Goal: Task Accomplishment & Management: Complete application form

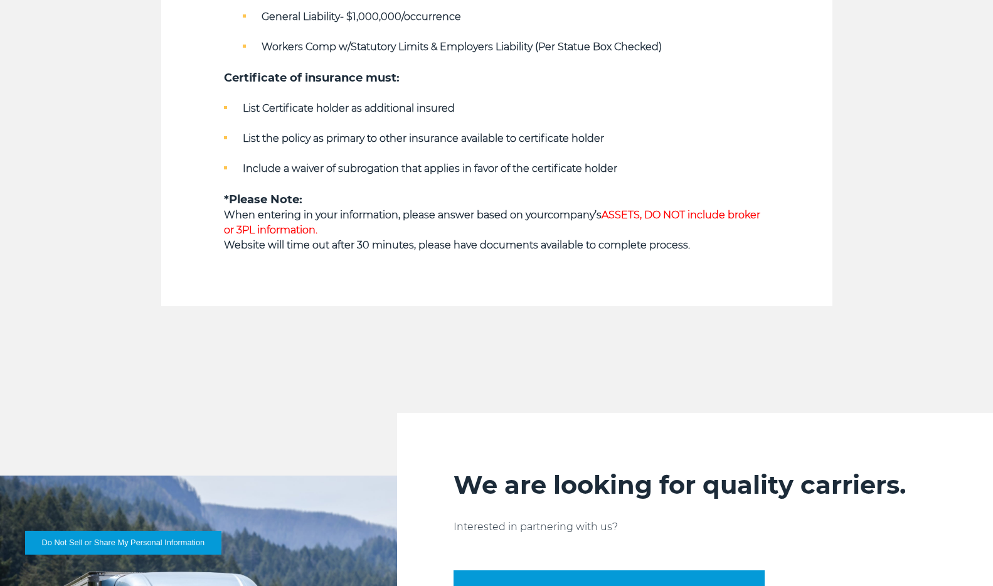
scroll to position [934, 0]
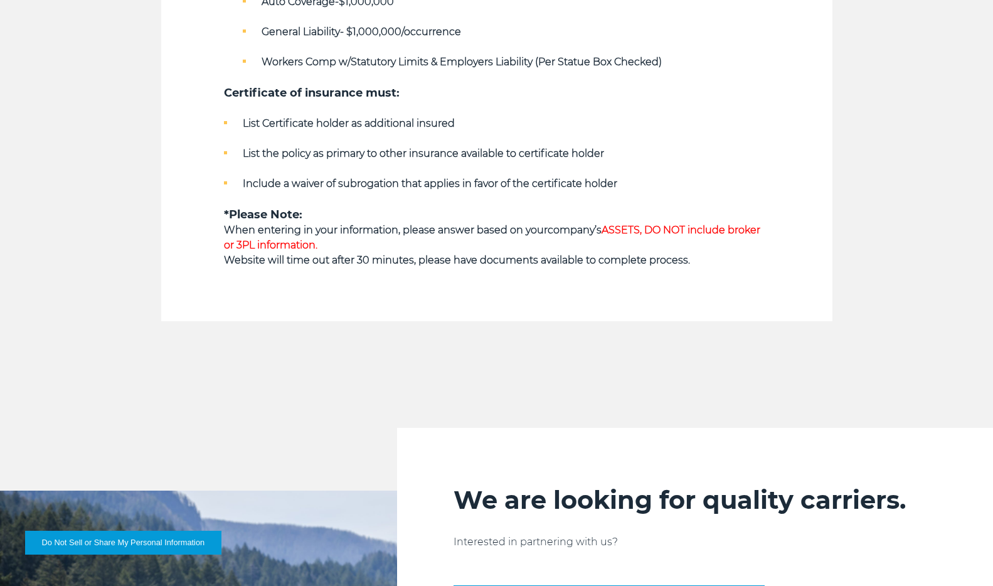
click at [489, 232] on strong "When entering in your information, please answer based on your" at bounding box center [386, 230] width 324 height 12
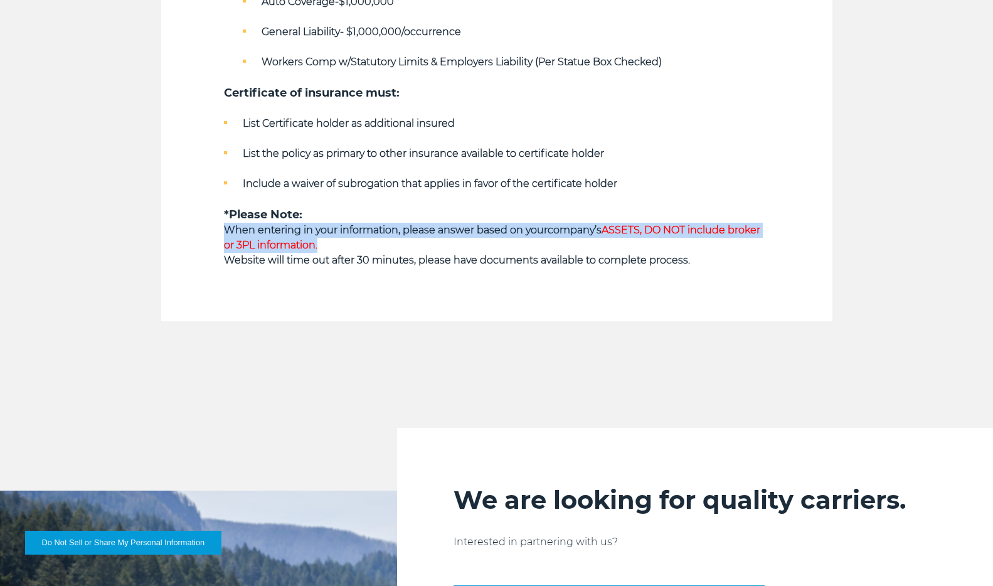
drag, startPoint x: 489, startPoint y: 232, endPoint x: 529, endPoint y: 232, distance: 40.1
click at [529, 232] on strong "When entering in your information, please answer based on your" at bounding box center [386, 230] width 324 height 12
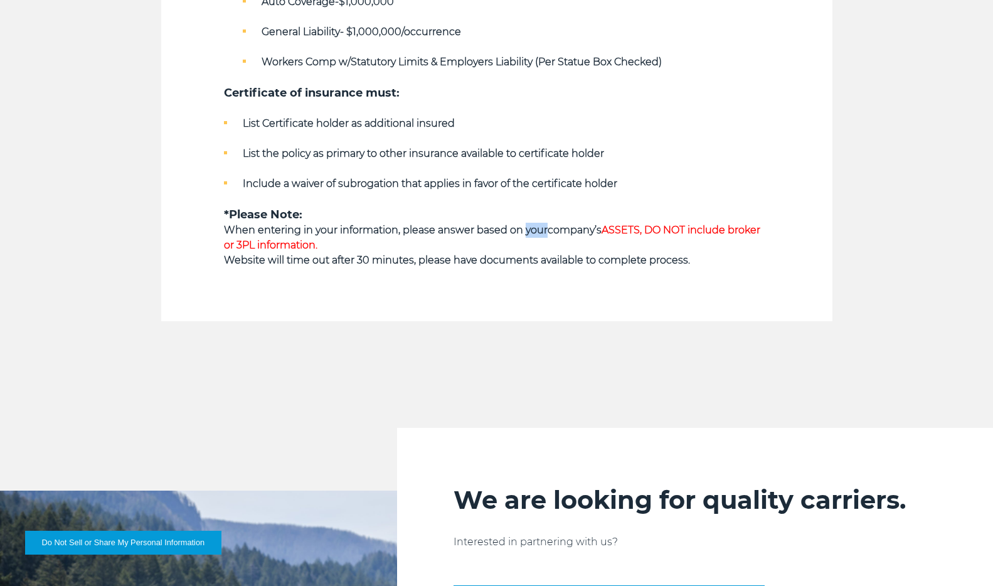
click at [529, 232] on strong "When entering in your information, please answer based on your" at bounding box center [386, 230] width 324 height 12
click at [553, 236] on p "When entering in your information, please answer based on your company’s ASSETS…" at bounding box center [497, 238] width 546 height 30
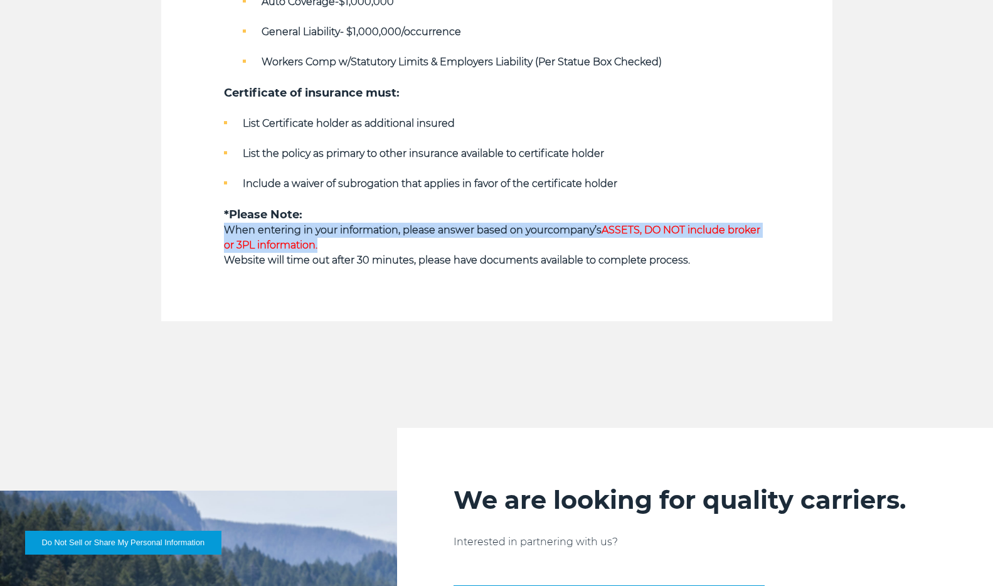
click at [553, 236] on p "When entering in your information, please answer based on your company’s ASSETS…" at bounding box center [497, 238] width 546 height 30
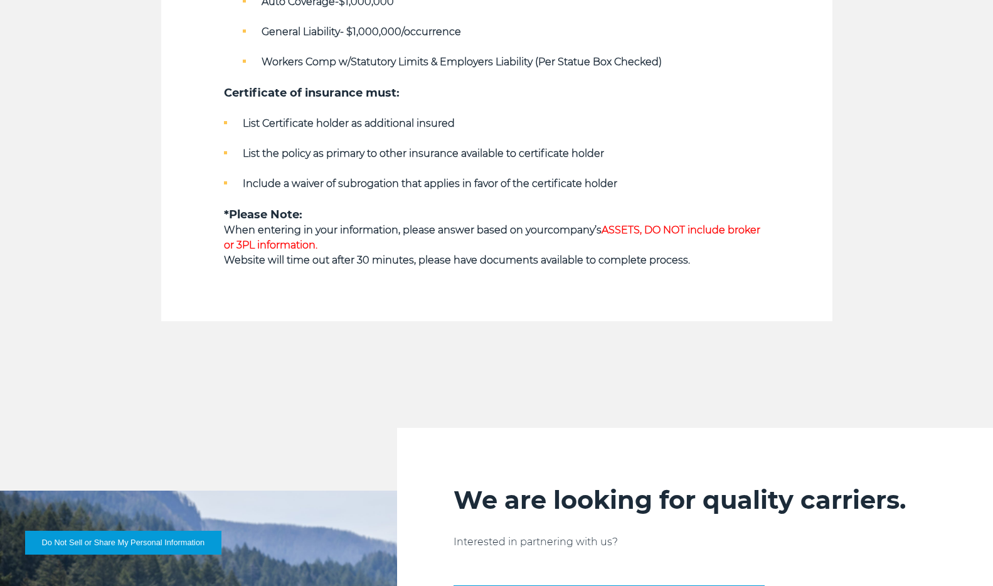
click at [513, 234] on strong "When entering in your information, please answer based on your" at bounding box center [386, 230] width 324 height 12
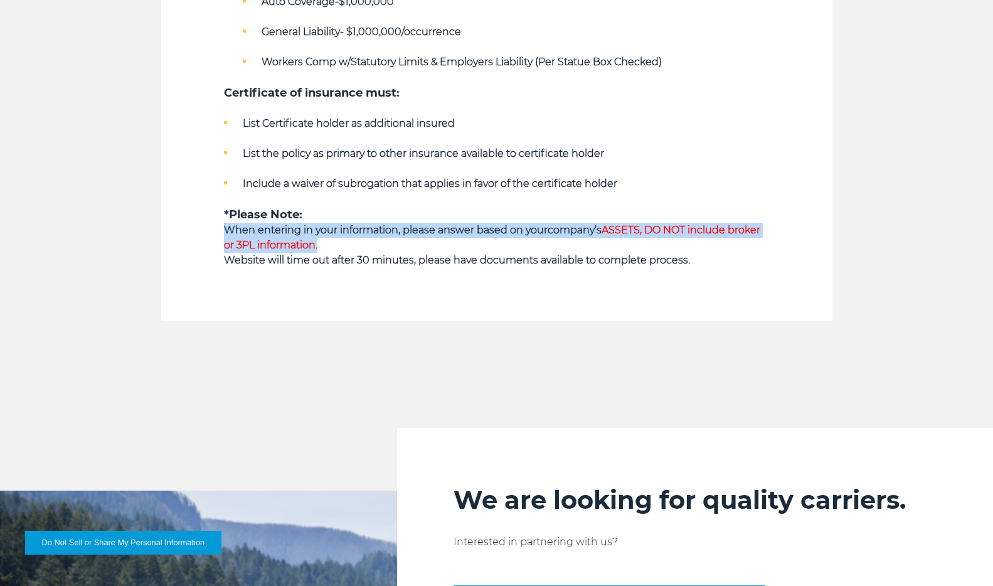
click at [513, 234] on strong "When entering in your information, please answer based on your" at bounding box center [386, 230] width 324 height 12
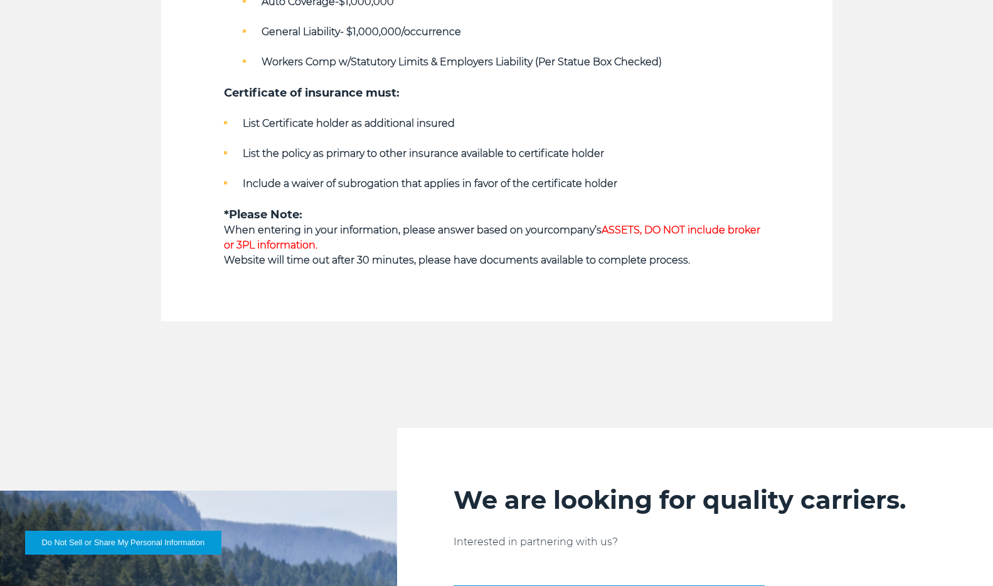
click at [546, 246] on p "When entering in your information, please answer based on your company’s ASSETS…" at bounding box center [497, 238] width 546 height 30
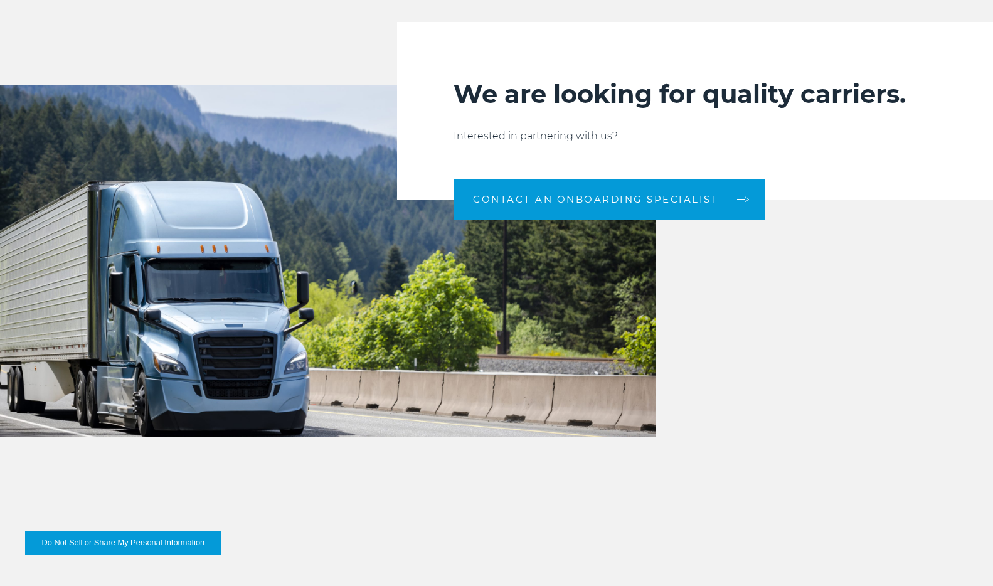
scroll to position [1360, 0]
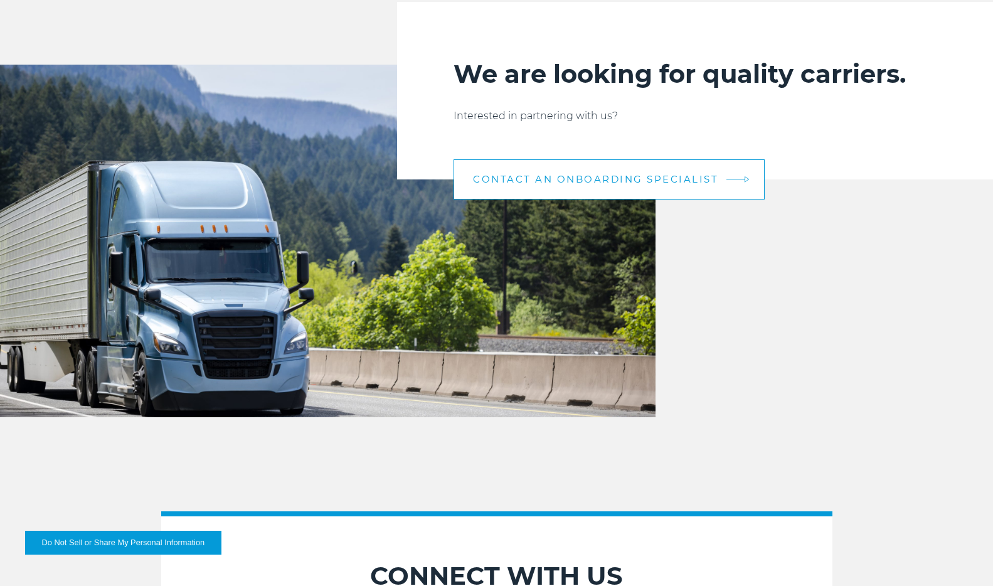
click at [599, 182] on span "CONTACT AN ONBOARDING SPECIALIST" at bounding box center [595, 178] width 245 height 9
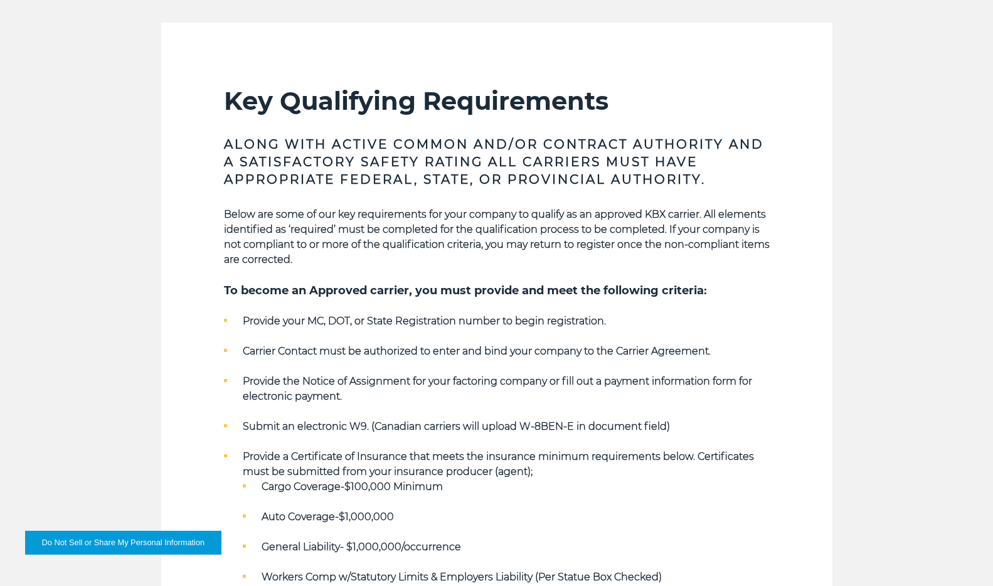
scroll to position [522, 0]
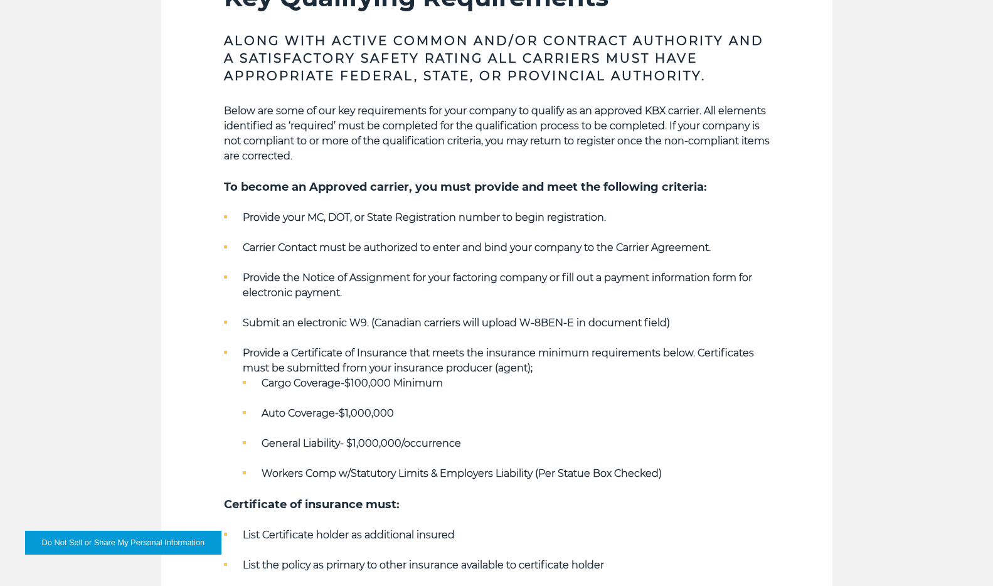
click at [430, 218] on strong "Provide your MC, DOT, or State Registration number to begin registration." at bounding box center [424, 217] width 363 height 12
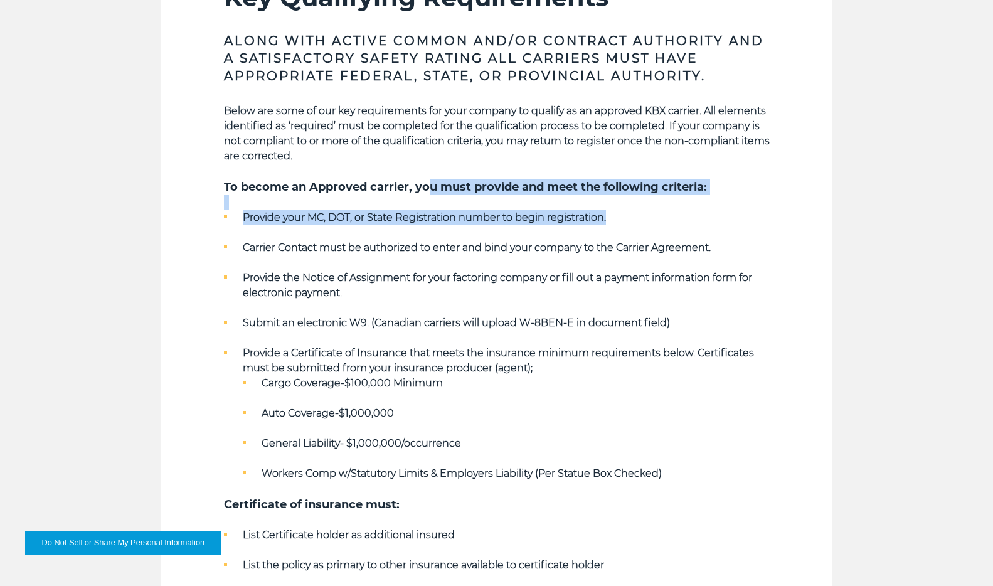
drag, startPoint x: 430, startPoint y: 189, endPoint x: 430, endPoint y: 234, distance: 45.2
click at [430, 234] on div "Below are some of our key requirements for your company to qualify as an approv…" at bounding box center [497, 391] width 546 height 576
click at [430, 234] on ul "Provide your MC, DOT, or State Registration number to begin registration. Carri…" at bounding box center [497, 345] width 546 height 271
drag, startPoint x: 430, startPoint y: 234, endPoint x: 435, endPoint y: 180, distance: 54.1
click at [435, 180] on div "Below are some of our key requirements for your company to qualify as an approv…" at bounding box center [497, 391] width 546 height 576
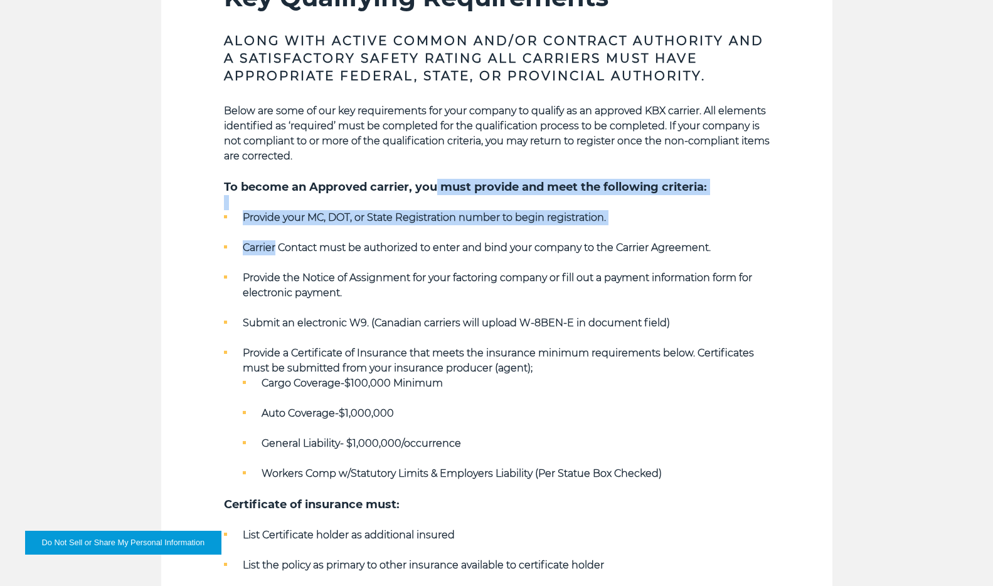
click at [435, 180] on h5 "To become an Approved carrier, you must provide and meet the following criteria:" at bounding box center [497, 187] width 546 height 16
drag, startPoint x: 435, startPoint y: 180, endPoint x: 435, endPoint y: 224, distance: 43.9
click at [435, 224] on div "Below are some of our key requirements for your company to qualify as an approv…" at bounding box center [497, 391] width 546 height 576
click at [435, 224] on li "Provide your MC, DOT, or State Registration number to begin registration." at bounding box center [497, 217] width 546 height 15
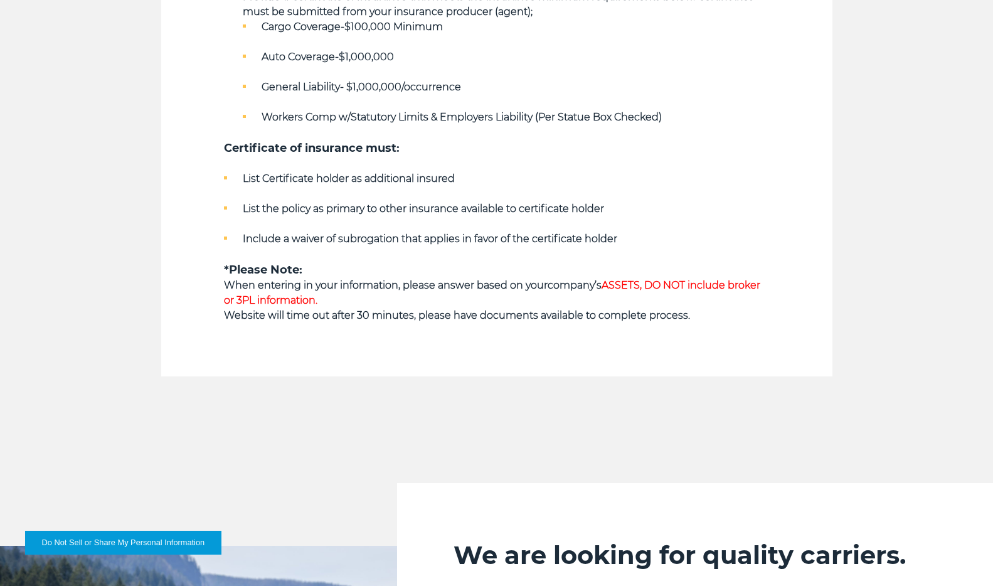
scroll to position [889, 0]
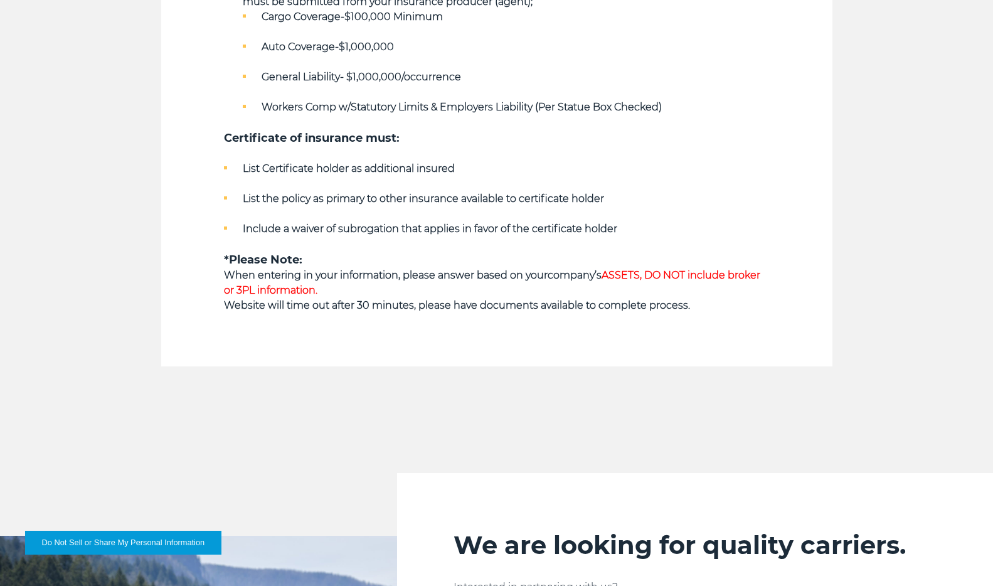
click at [371, 141] on strong "Certificate of insurance must:" at bounding box center [312, 138] width 176 height 14
click at [403, 141] on h5 "Certificate of insurance must:" at bounding box center [497, 138] width 546 height 16
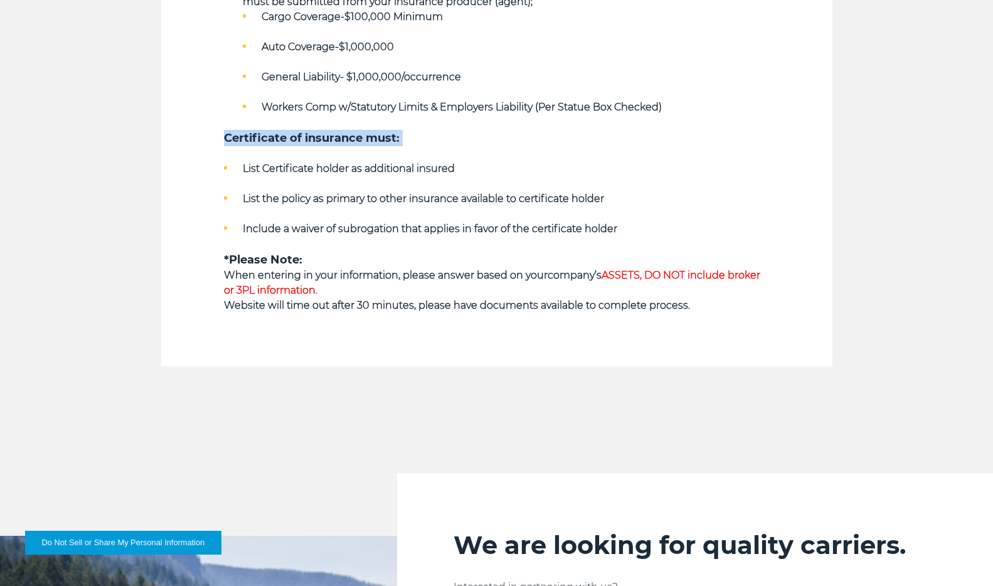
click at [403, 141] on h5 "Certificate of insurance must:" at bounding box center [497, 138] width 546 height 16
click at [374, 141] on strong "Certificate of insurance must:" at bounding box center [312, 138] width 176 height 14
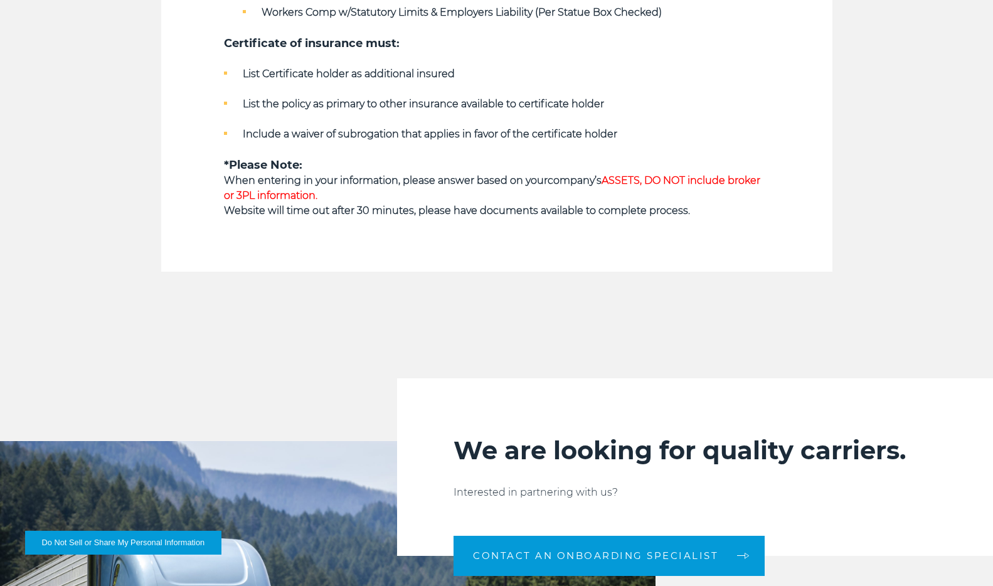
scroll to position [1168, 0]
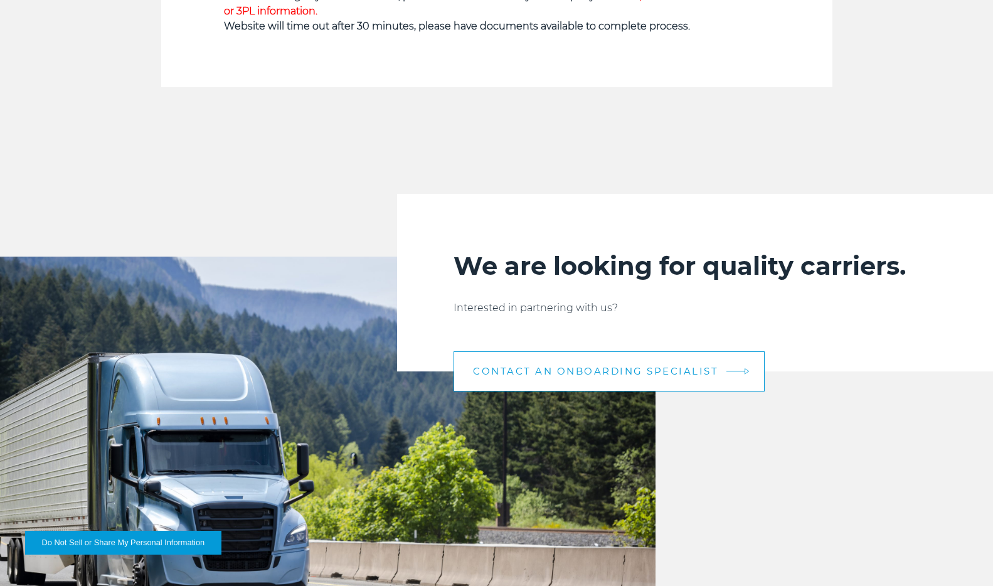
click at [551, 383] on link "CONTACT AN ONBOARDING SPECIALIST" at bounding box center [608, 371] width 311 height 40
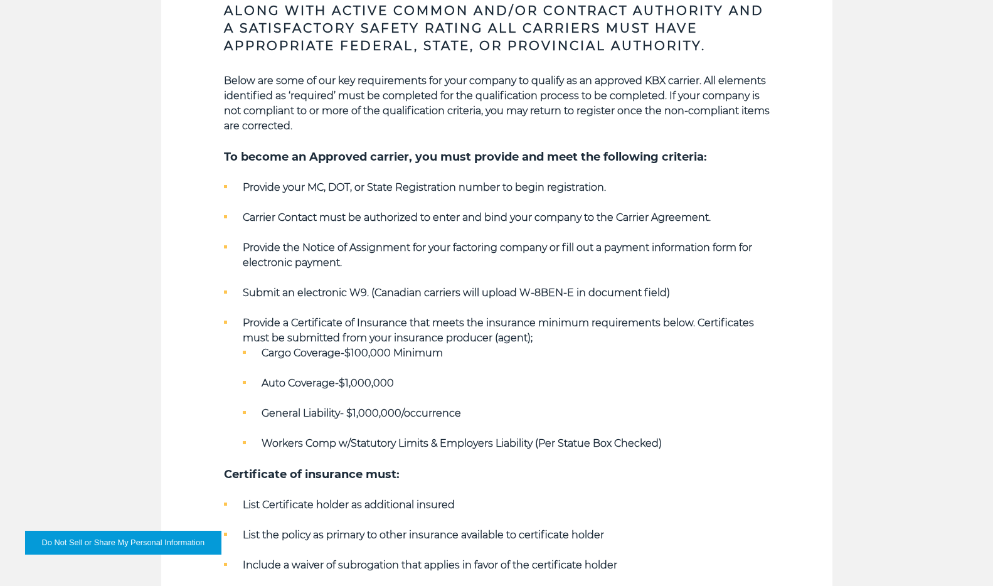
scroll to position [547, 0]
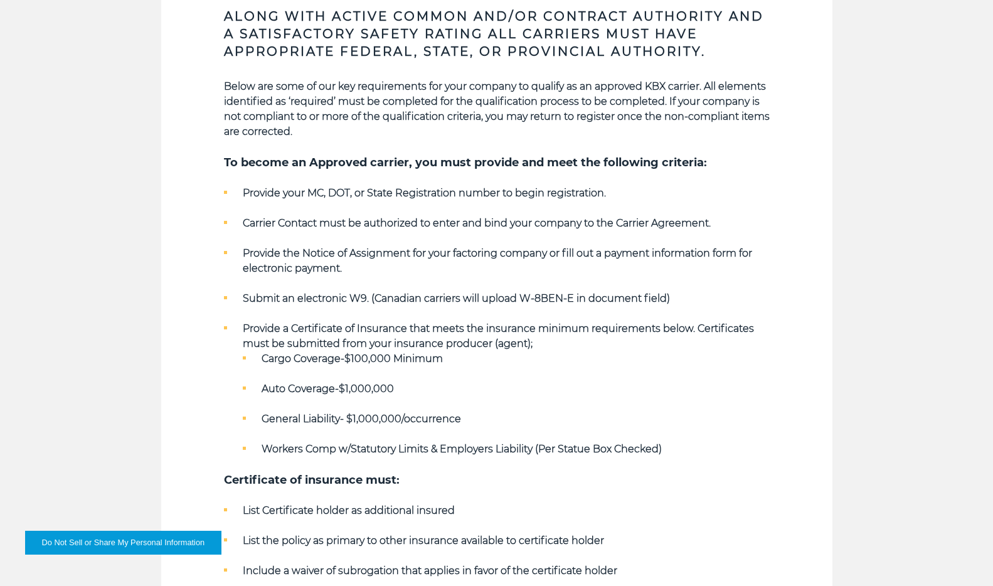
click at [620, 253] on strong "Provide the Notice of Assignment for your factoring company or fill out a payme…" at bounding box center [497, 260] width 509 height 27
drag, startPoint x: 610, startPoint y: 193, endPoint x: 307, endPoint y: 194, distance: 302.9
click at [307, 194] on li "Provide your MC, DOT, or State Registration number to begin registration." at bounding box center [497, 193] width 546 height 15
copy strong "MC, DOT, or State Registration number to begin registration."
click at [300, 282] on ul "Provide your MC, DOT, or State Registration number to begin registration. Carri…" at bounding box center [497, 321] width 546 height 271
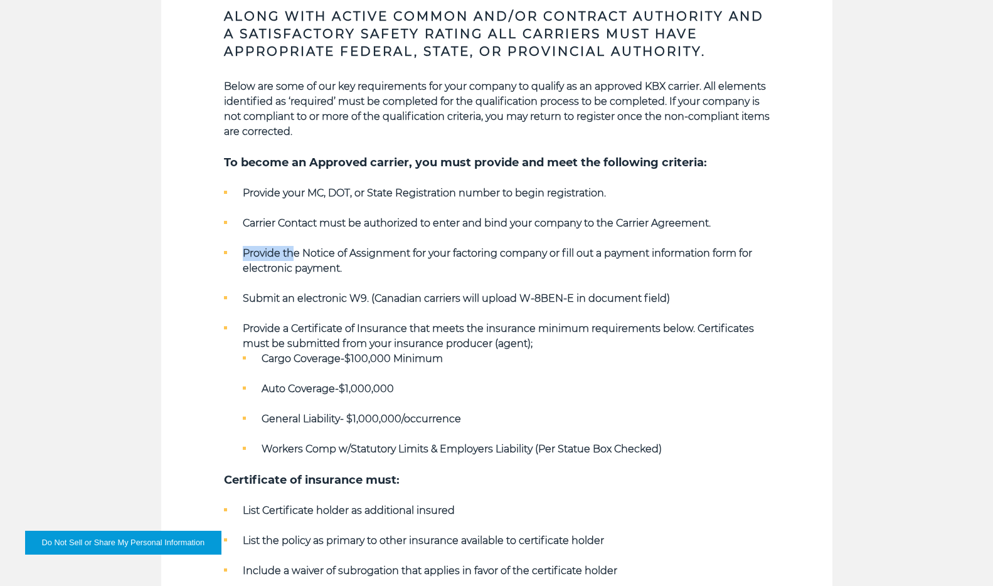
drag, startPoint x: 243, startPoint y: 251, endPoint x: 295, endPoint y: 248, distance: 52.2
click at [295, 248] on strong "Provide the Notice of Assignment for your factoring company or fill out a payme…" at bounding box center [497, 260] width 509 height 27
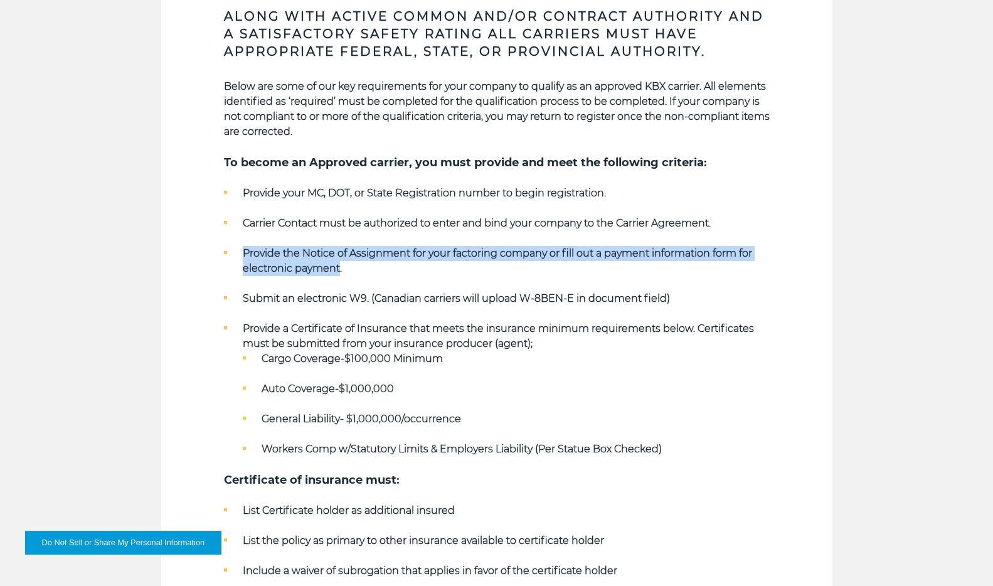
drag, startPoint x: 245, startPoint y: 254, endPoint x: 340, endPoint y: 268, distance: 95.7
click at [340, 268] on strong "Provide the Notice of Assignment for your factoring company or fill out a payme…" at bounding box center [497, 260] width 509 height 27
copy strong "Provide the Notice of Assignment for your factoring company or fill out a payme…"
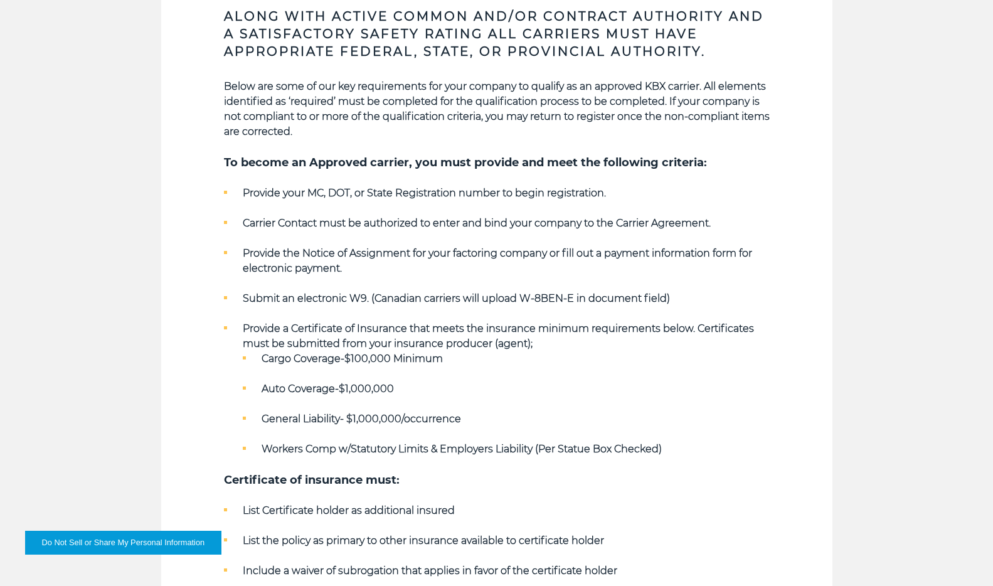
click at [276, 298] on strong "Submit an electronic W9. (Canadian carriers will upload W-8BEN-E in document fi…" at bounding box center [456, 298] width 427 height 12
drag, startPoint x: 243, startPoint y: 298, endPoint x: 363, endPoint y: 300, distance: 119.8
click at [363, 300] on strong "Submit an electronic W9. (Canadian carriers will upload W-8BEN-E in document fi…" at bounding box center [456, 298] width 427 height 12
copy strong "Submit an electronic W9"
drag, startPoint x: 244, startPoint y: 329, endPoint x: 359, endPoint y: 328, distance: 114.8
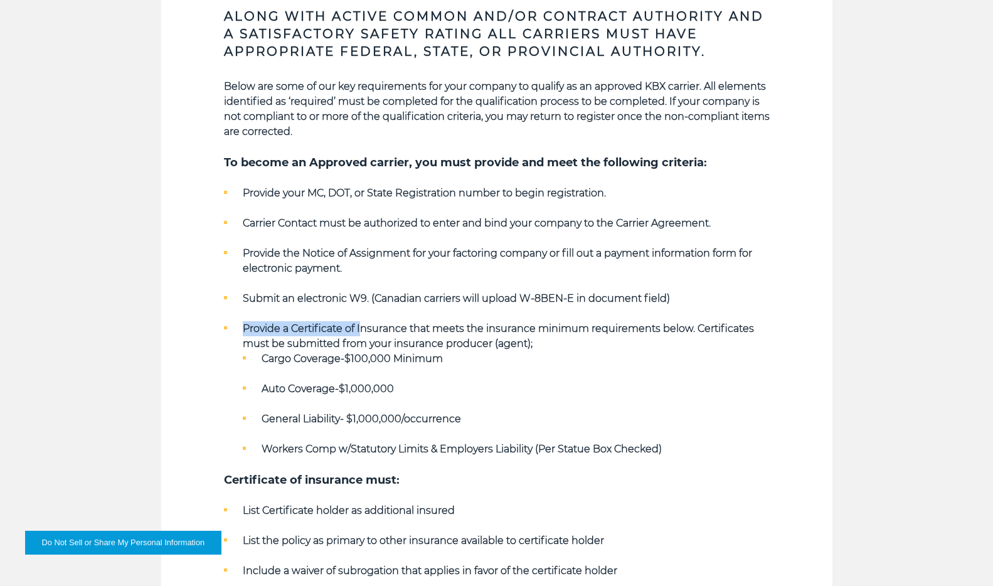
click at [359, 328] on strong "Provide a Certificate of Insurance that meets the insurance minimum requirement…" at bounding box center [498, 335] width 511 height 27
drag, startPoint x: 359, startPoint y: 328, endPoint x: 429, endPoint y: 334, distance: 70.5
click at [429, 334] on li "Provide a Certificate of Insurance that meets the insurance minimum requirement…" at bounding box center [497, 388] width 546 height 135
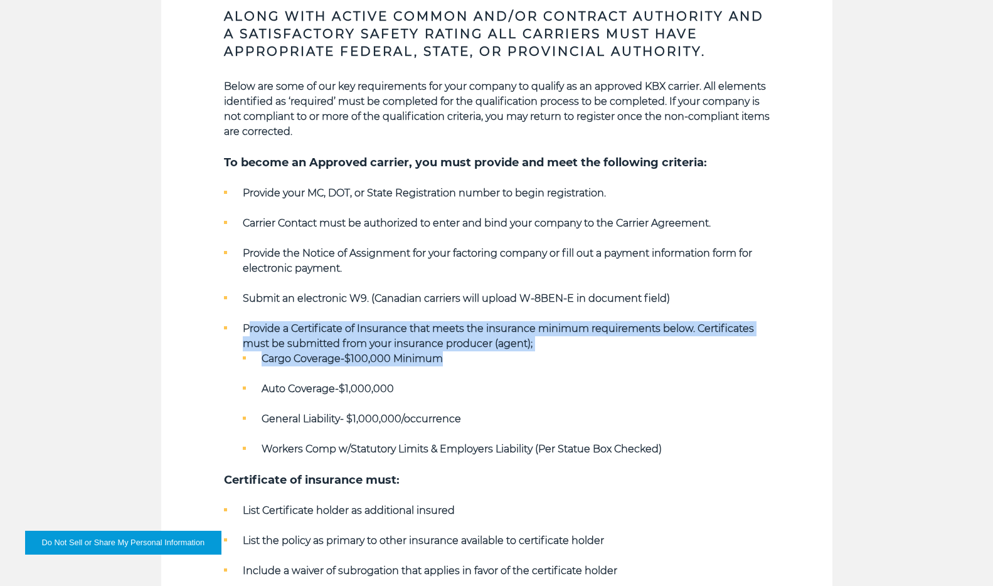
drag, startPoint x: 248, startPoint y: 326, endPoint x: 452, endPoint y: 368, distance: 208.1
click at [452, 368] on li "Provide a Certificate of Insurance that meets the insurance minimum requirement…" at bounding box center [497, 388] width 546 height 135
click at [452, 368] on ul "Cargo Coverage-$100,000 Minimum Auto Coverage-$1,000,000 General Liability- $1,…" at bounding box center [506, 403] width 527 height 105
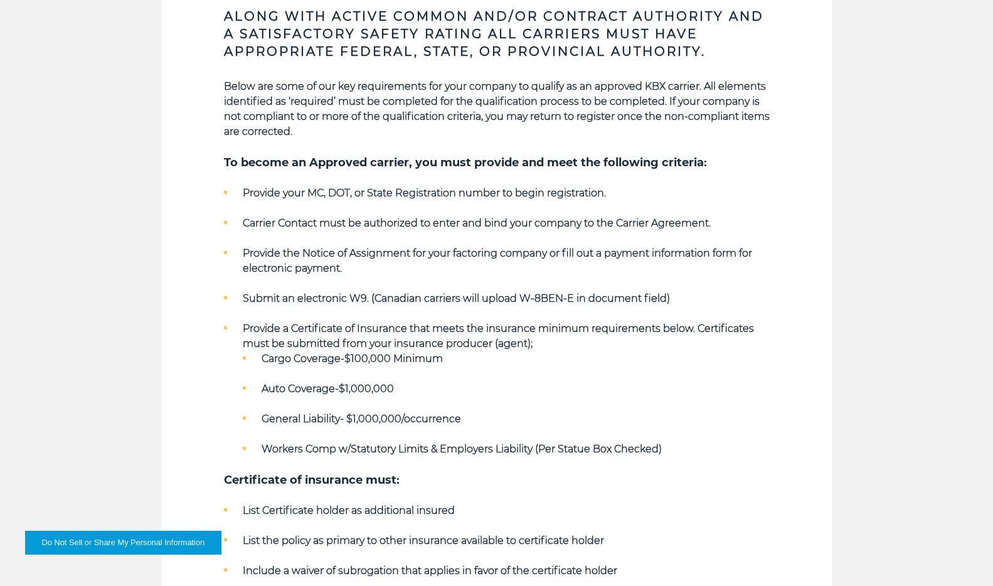
drag, startPoint x: 246, startPoint y: 325, endPoint x: 468, endPoint y: 340, distance: 223.1
click at [468, 340] on strong "Provide a Certificate of Insurance that meets the insurance minimum requirement…" at bounding box center [498, 335] width 511 height 27
drag, startPoint x: 241, startPoint y: 326, endPoint x: 404, endPoint y: 329, distance: 163.1
click at [404, 329] on strong "Provide a Certificate of Insurance that meets the insurance minimum requirement…" at bounding box center [498, 335] width 511 height 27
copy strong "Provide a Certificate of Insurance"
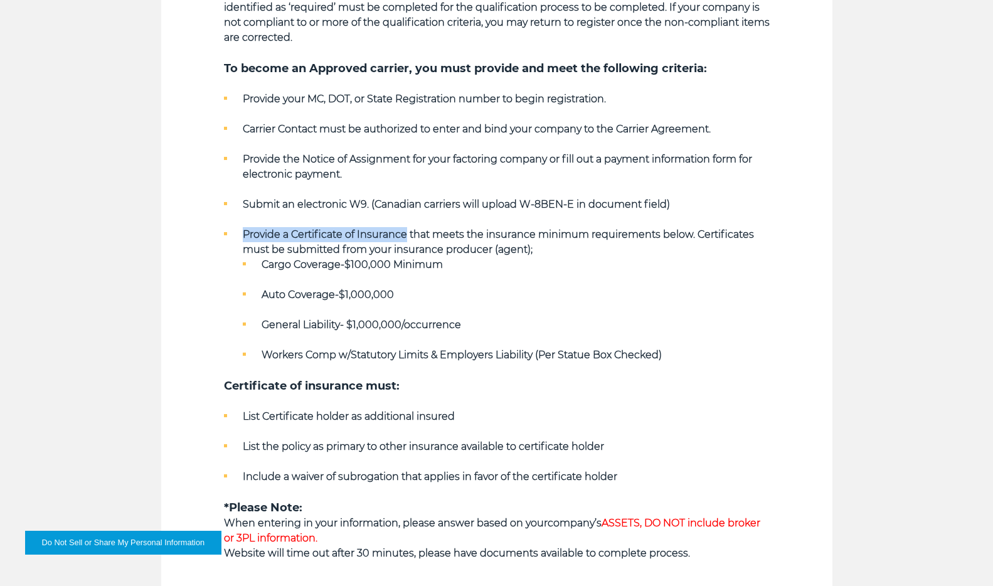
scroll to position [646, 0]
